Goal: Task Accomplishment & Management: Use online tool/utility

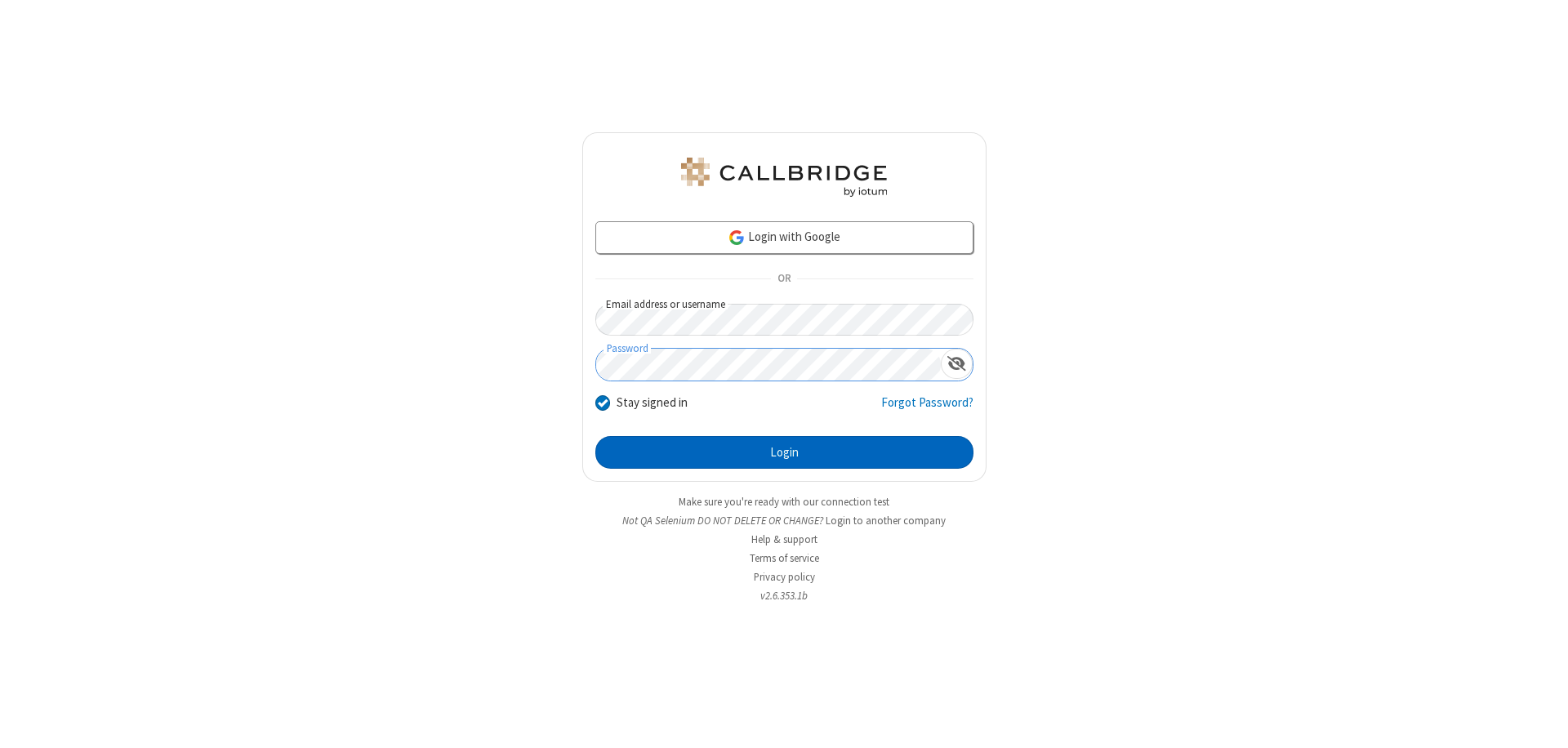
click at [784, 452] on button "Login" at bounding box center [784, 452] width 378 height 33
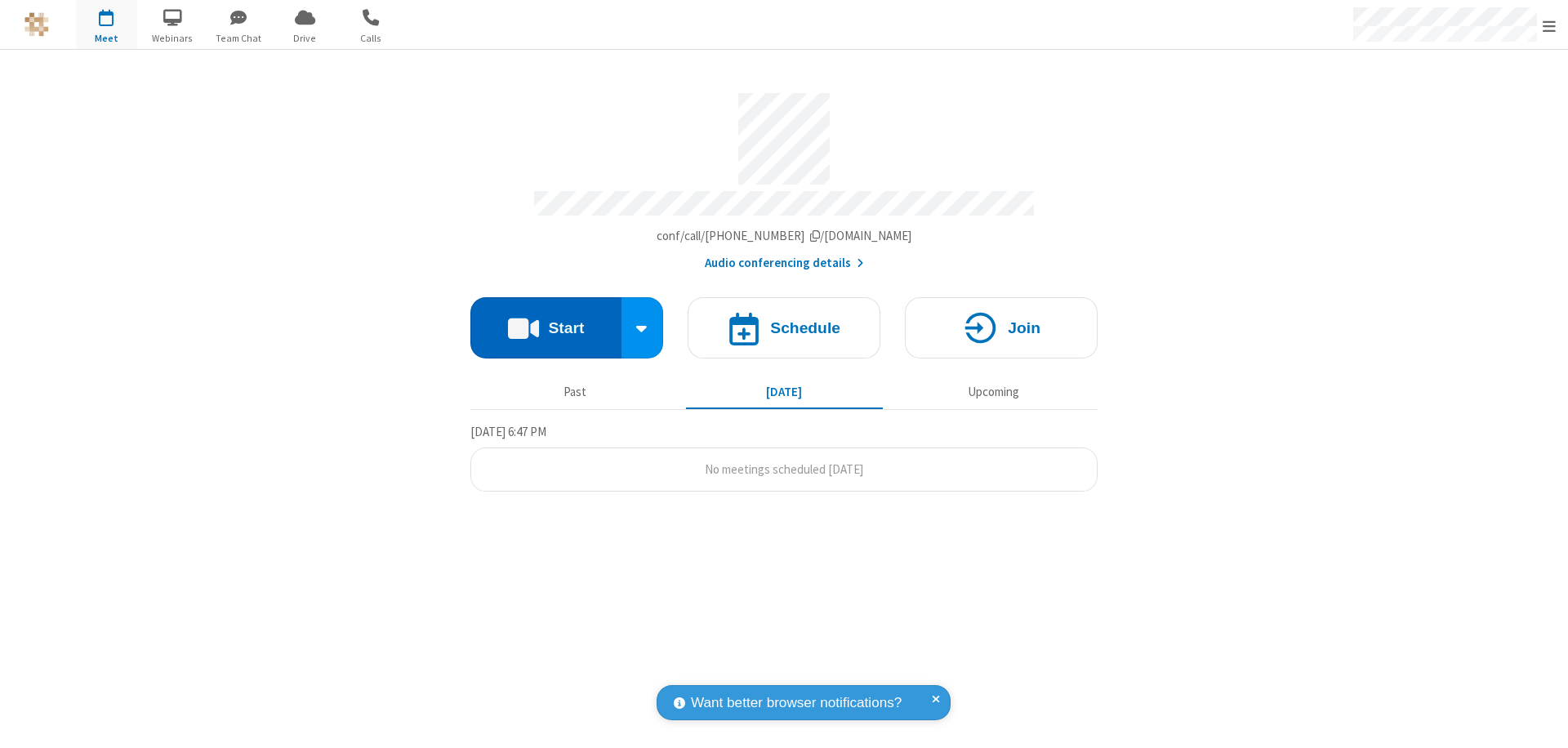
click at [545, 320] on button "Start" at bounding box center [545, 327] width 151 height 61
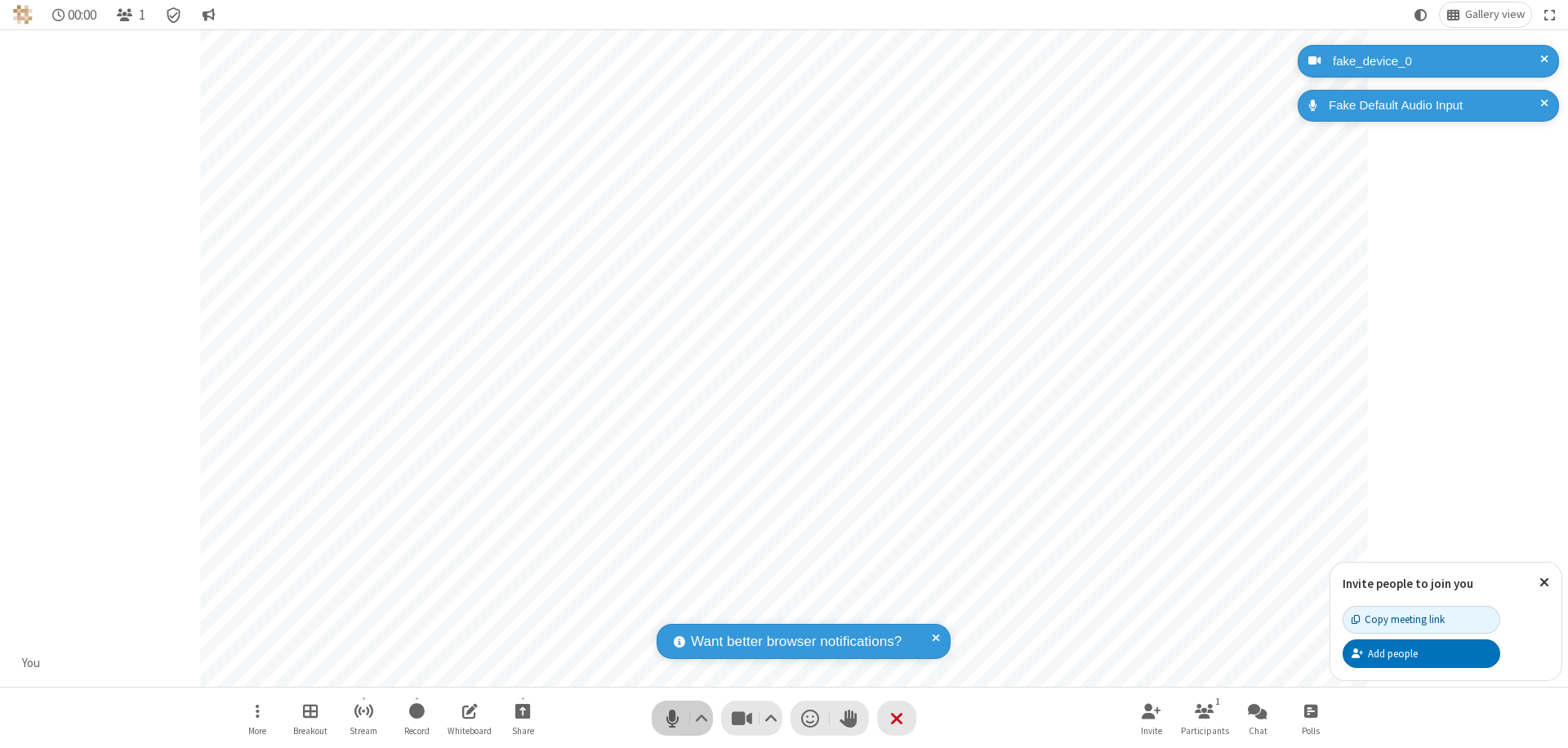
click at [672, 718] on span "Mute (⌘+Shift+A)" at bounding box center [671, 718] width 25 height 24
click at [672, 718] on span "Unmute (⌘+Shift+A)" at bounding box center [671, 718] width 25 height 24
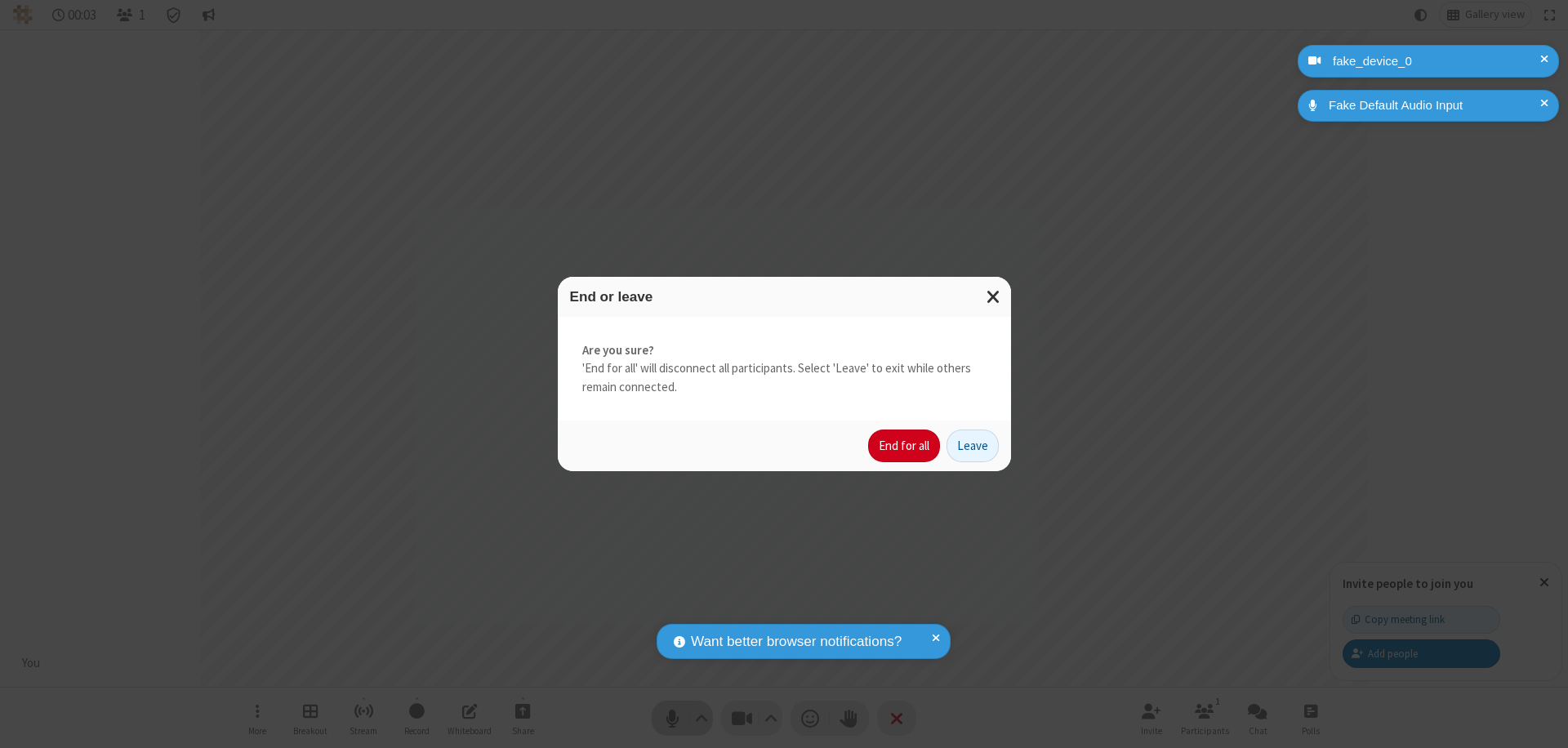
click at [905, 446] on button "End for all" at bounding box center [903, 446] width 72 height 33
